Goal: Complete application form

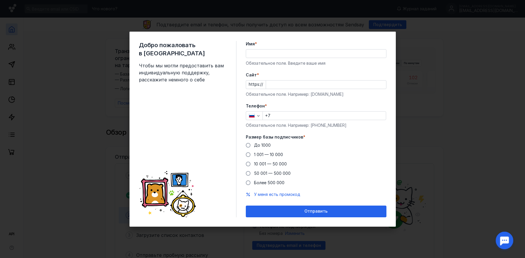
click at [283, 52] on input "Имя *" at bounding box center [316, 54] width 140 height 8
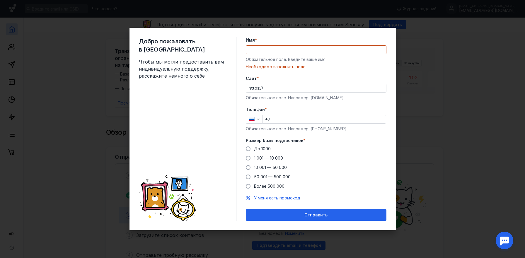
click at [254, 42] on span "Имя" at bounding box center [250, 40] width 9 height 6
click at [254, 46] on input "Имя *" at bounding box center [316, 50] width 140 height 8
click at [273, 48] on input "Имя *" at bounding box center [316, 50] width 140 height 8
click at [288, 38] on label "Имя *" at bounding box center [316, 40] width 141 height 6
click at [288, 46] on input "Имя *" at bounding box center [316, 50] width 140 height 8
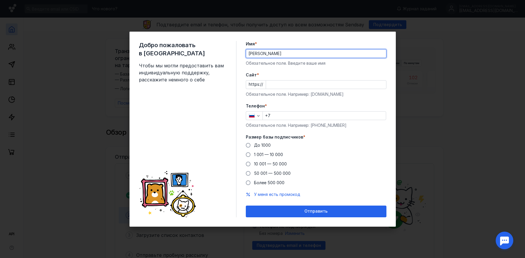
type input "[PERSON_NAME]"
click at [267, 83] on input "Cайт *" at bounding box center [326, 85] width 120 height 8
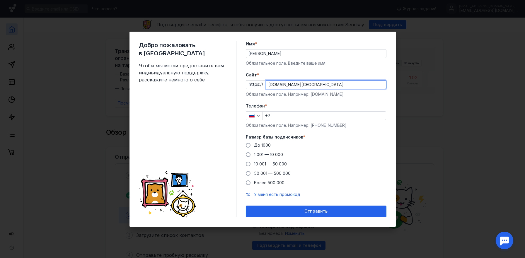
type input "[DOMAIN_NAME][GEOGRAPHIC_DATA]"
click at [277, 114] on input "+7" at bounding box center [324, 116] width 123 height 8
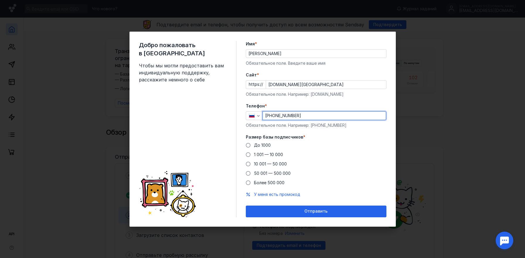
type input "[PHONE_NUMBER]"
click at [271, 140] on div "Размер базы подписчиков * До 1000 1 001 — 10 000 10 001 — 50 000 50 001 — 500 0…" at bounding box center [316, 160] width 141 height 52
click at [269, 144] on span "До 1000" at bounding box center [262, 145] width 17 height 5
click at [0, 0] on input "До 1000" at bounding box center [0, 0] width 0 height 0
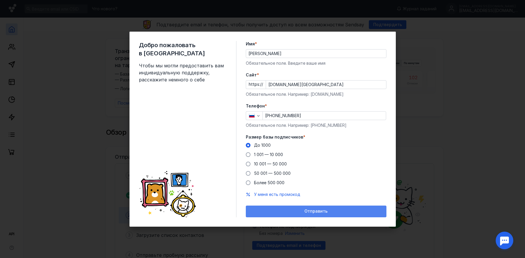
click at [302, 212] on div "Отправить" at bounding box center [316, 211] width 135 height 5
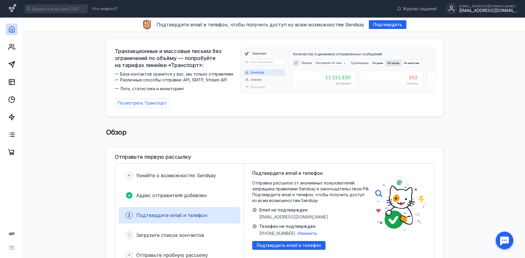
click at [496, 11] on div "[EMAIL_ADDRESS][DOMAIN_NAME]" at bounding box center [488, 10] width 59 height 5
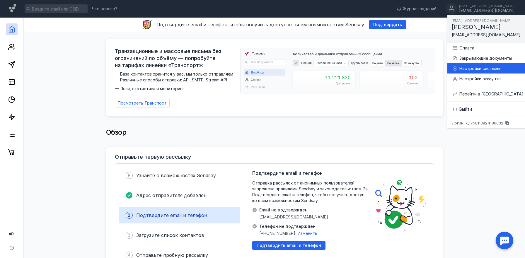
click at [470, 67] on div "Настройки системы" at bounding box center [492, 69] width 64 height 6
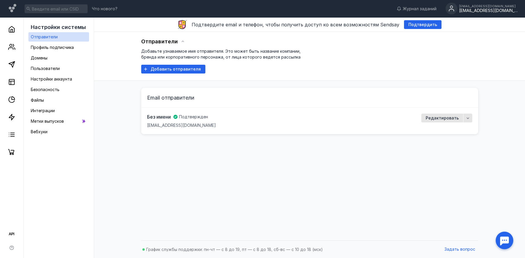
click at [249, 118] on div "Без имени Подтвержден [EMAIL_ADDRESS][DOMAIN_NAME]" at bounding box center [280, 121] width 267 height 15
click at [470, 13] on div "[EMAIL_ADDRESS][DOMAIN_NAME] [EMAIL_ADDRESS][DOMAIN_NAME]" at bounding box center [482, 9] width 72 height 12
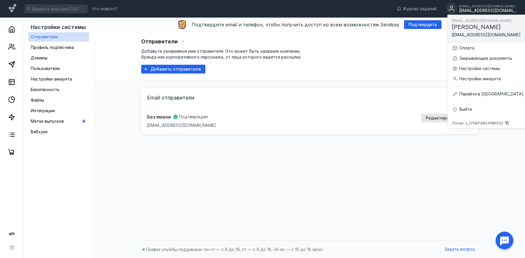
click at [331, 150] on div "Отправители Добавьте узнаваемое имя отправителя. Это может быть название компан…" at bounding box center [309, 135] width 419 height 206
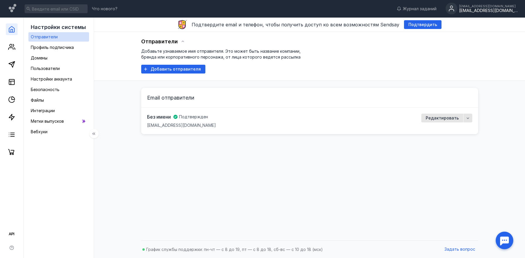
click at [10, 25] on link at bounding box center [12, 29] width 12 height 12
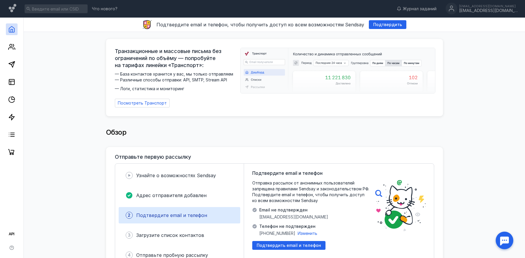
click at [8, 30] on link at bounding box center [12, 29] width 12 height 12
